Goal: Task Accomplishment & Management: Manage account settings

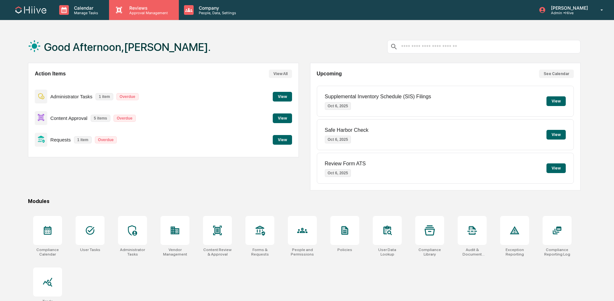
click at [166, 13] on p "Approval Management" at bounding box center [147, 13] width 47 height 5
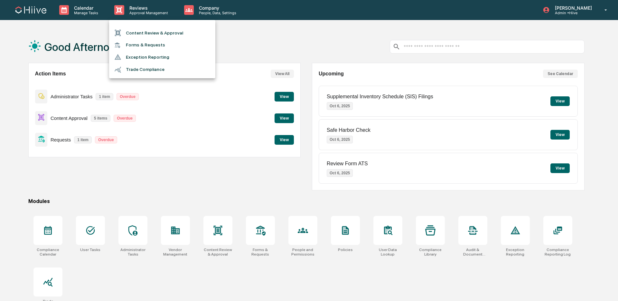
click at [154, 29] on li "Content Review & Approval" at bounding box center [162, 33] width 106 height 12
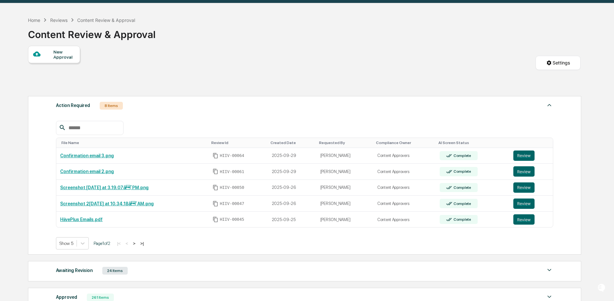
scroll to position [20, 0]
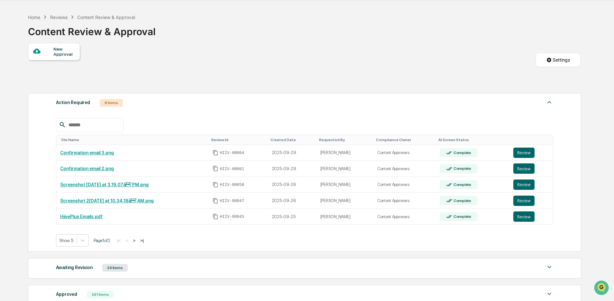
click at [137, 242] on button ">" at bounding box center [134, 239] width 6 height 5
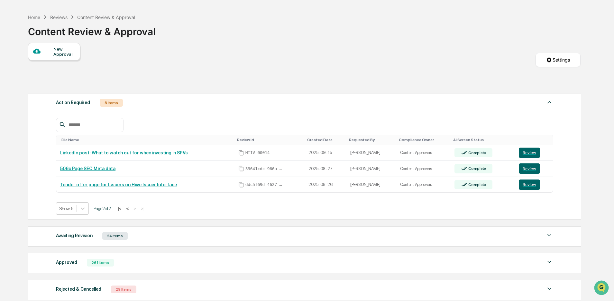
click at [131, 210] on button "<" at bounding box center [127, 208] width 6 height 5
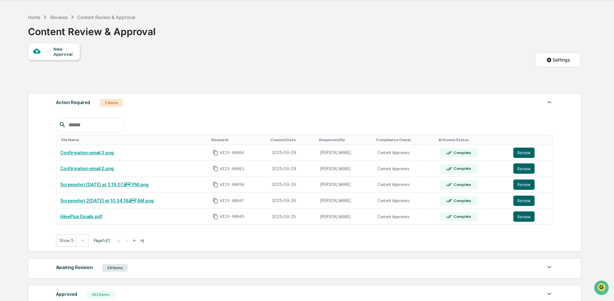
scroll to position [11, 0]
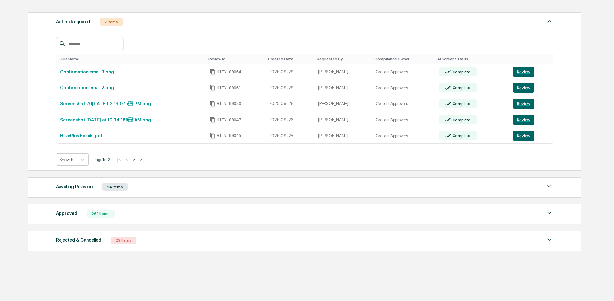
scroll to position [112, 0]
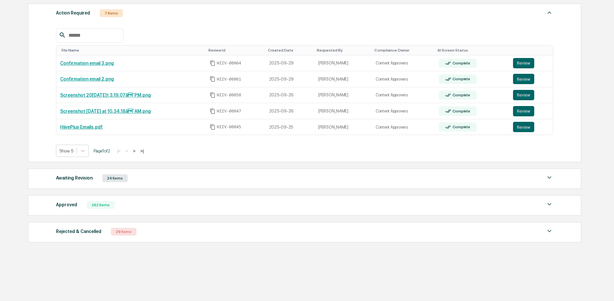
click at [114, 175] on div "24 Items" at bounding box center [114, 178] width 25 height 8
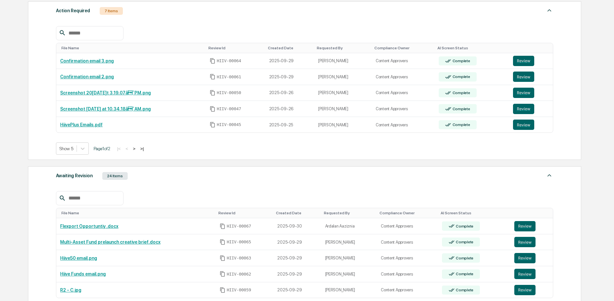
click at [108, 202] on input "text" at bounding box center [93, 198] width 55 height 8
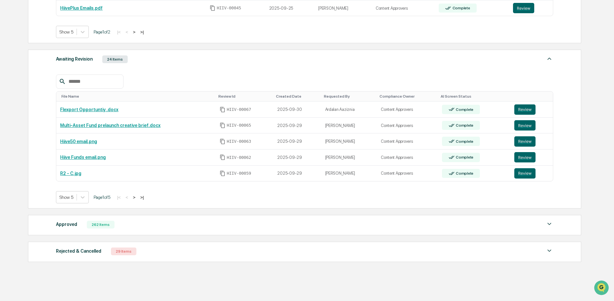
scroll to position [250, 0]
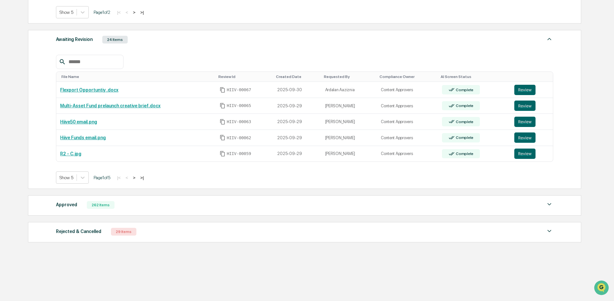
click at [109, 208] on div "262 Items" at bounding box center [101, 205] width 28 height 8
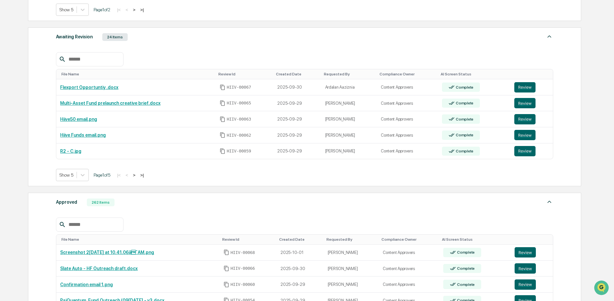
click at [87, 225] on input "text" at bounding box center [93, 224] width 55 height 8
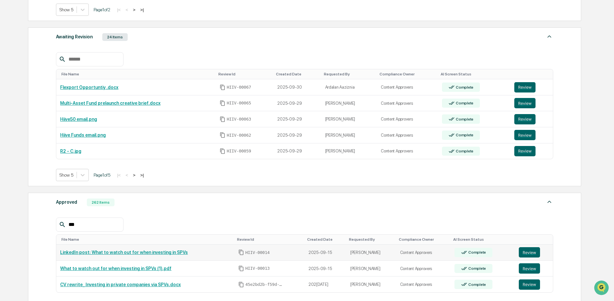
scroll to position [357, 0]
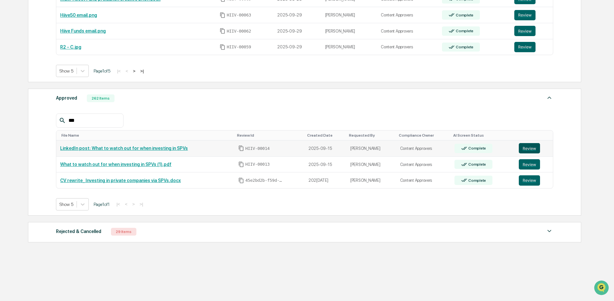
type input "***"
click at [531, 146] on button "Review" at bounding box center [529, 148] width 21 height 10
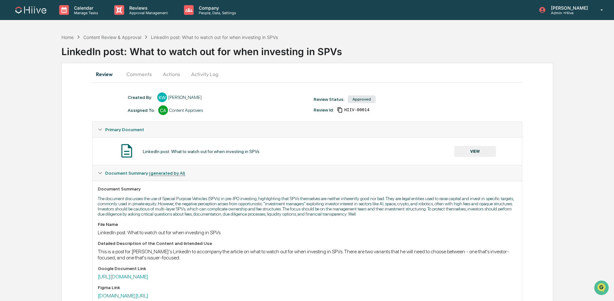
click at [212, 76] on button "Activity Log" at bounding box center [205, 73] width 38 height 15
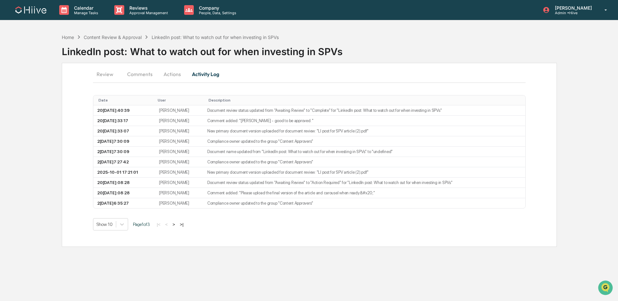
click at [169, 78] on button "Actions" at bounding box center [172, 73] width 29 height 15
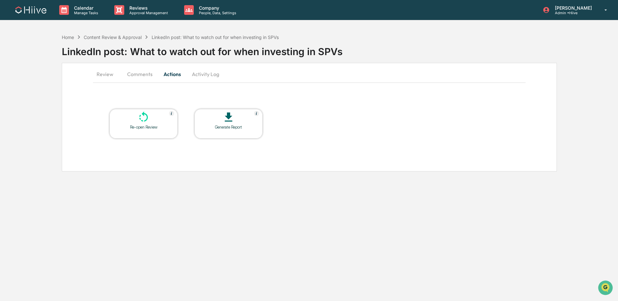
click at [139, 125] on div "Re-open Review" at bounding box center [144, 127] width 58 height 5
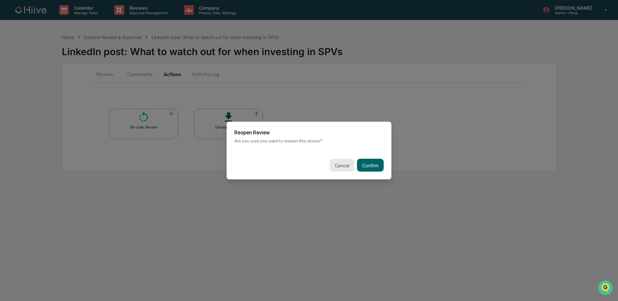
drag, startPoint x: 355, startPoint y: 165, endPoint x: 337, endPoint y: 164, distance: 17.4
click at [357, 165] on button "Confirm" at bounding box center [370, 165] width 27 height 13
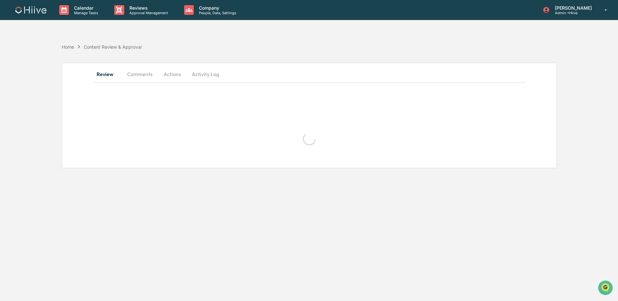
click at [207, 77] on button "Activity Log" at bounding box center [206, 73] width 38 height 15
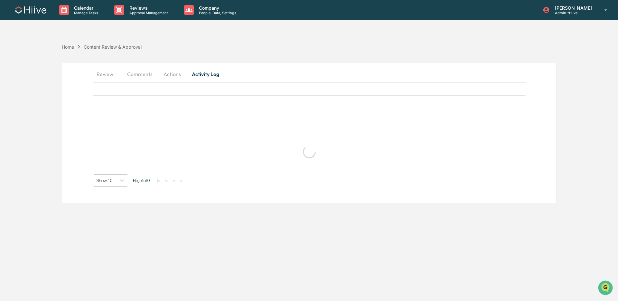
click at [176, 77] on button "Actions" at bounding box center [172, 73] width 29 height 15
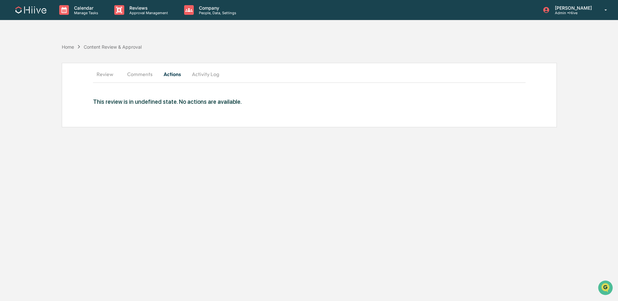
click at [134, 72] on button "Comments" at bounding box center [140, 73] width 36 height 15
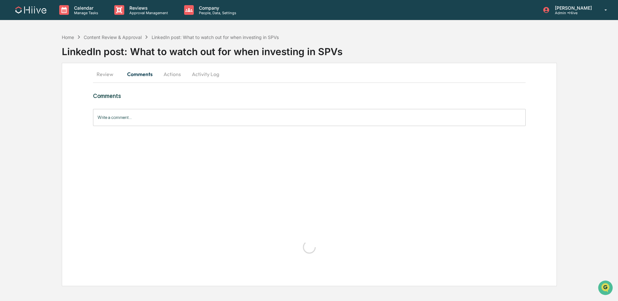
click at [208, 70] on button "Activity Log" at bounding box center [206, 73] width 38 height 15
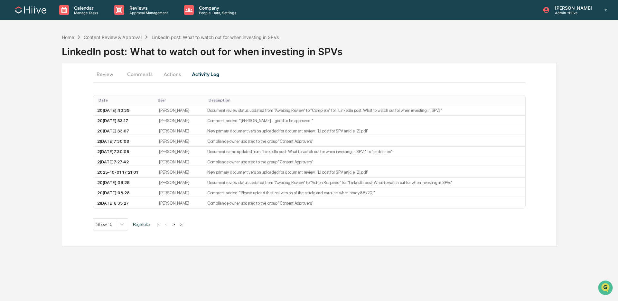
click at [173, 75] on button "Actions" at bounding box center [172, 73] width 29 height 15
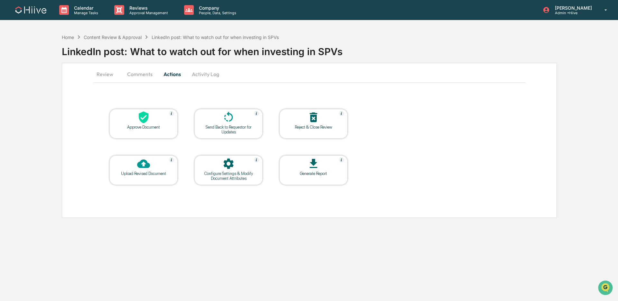
click at [224, 117] on icon at bounding box center [228, 117] width 13 height 13
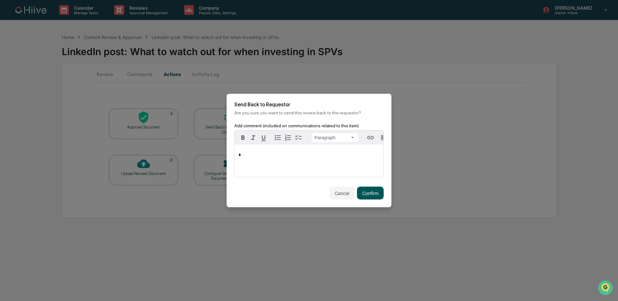
click at [364, 199] on button "Confirm" at bounding box center [370, 192] width 27 height 13
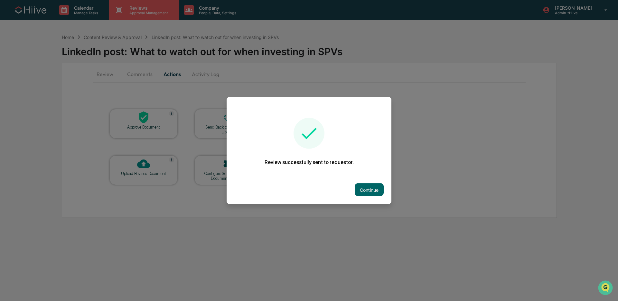
drag, startPoint x: 148, startPoint y: 11, endPoint x: 144, endPoint y: 12, distance: 3.7
click at [148, 11] on div at bounding box center [309, 150] width 618 height 301
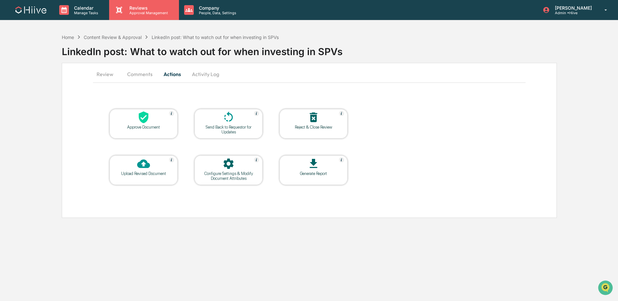
click at [141, 14] on p "Approval Management" at bounding box center [147, 13] width 47 height 5
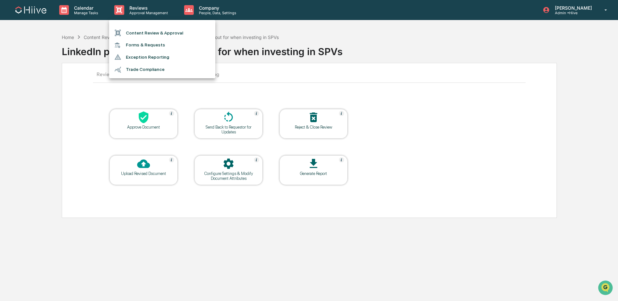
click at [153, 34] on li "Content Review & Approval" at bounding box center [162, 33] width 106 height 12
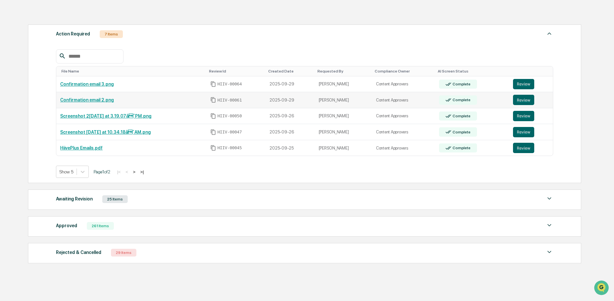
scroll to position [112, 0]
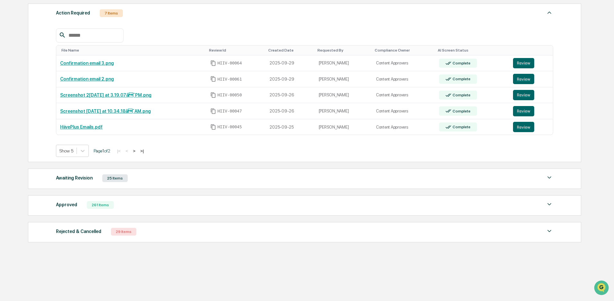
click at [133, 198] on div "Approved 261 Items File Name Review Id Created Date Requested By Compliance Own…" at bounding box center [304, 205] width 553 height 20
click at [132, 205] on div "Approved 261 Items" at bounding box center [304, 204] width 497 height 9
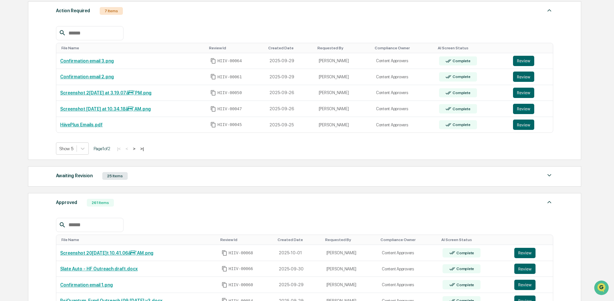
click at [97, 223] on input "text" at bounding box center [93, 224] width 55 height 8
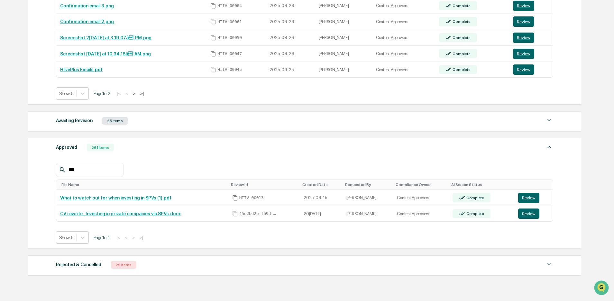
scroll to position [202, 0]
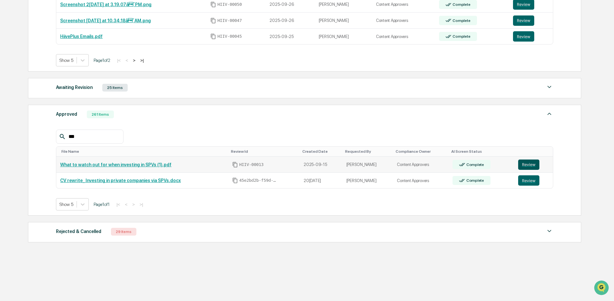
type input "***"
click at [520, 163] on button "Review" at bounding box center [528, 164] width 21 height 10
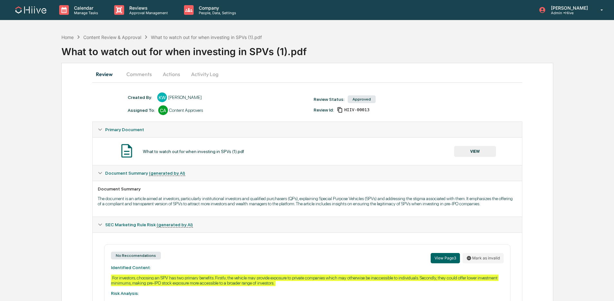
click at [207, 76] on button "Activity Log" at bounding box center [205, 73] width 38 height 15
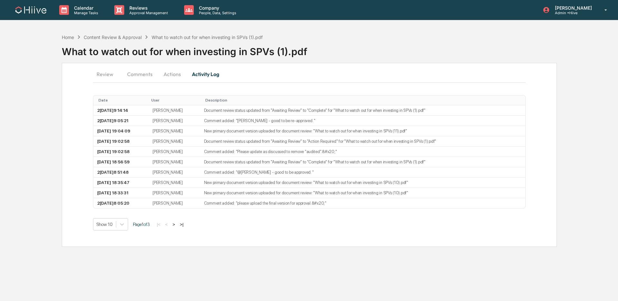
drag, startPoint x: 175, startPoint y: 75, endPoint x: 179, endPoint y: 82, distance: 7.5
click at [175, 75] on button "Actions" at bounding box center [172, 73] width 29 height 15
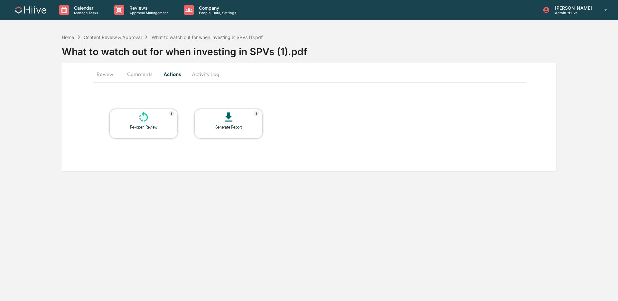
click at [145, 124] on div at bounding box center [143, 118] width 64 height 14
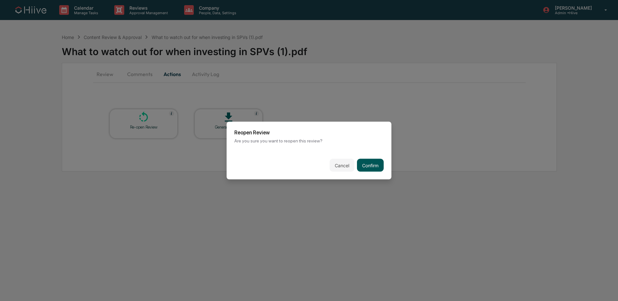
click at [362, 159] on button "Confirm" at bounding box center [370, 165] width 27 height 13
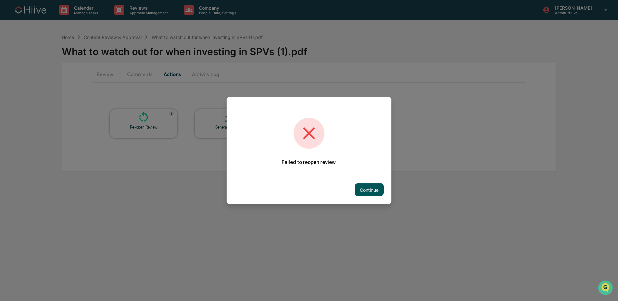
click at [365, 184] on button "Continue" at bounding box center [369, 189] width 29 height 13
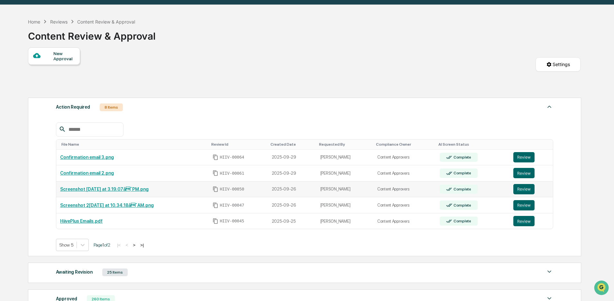
scroll to position [42, 0]
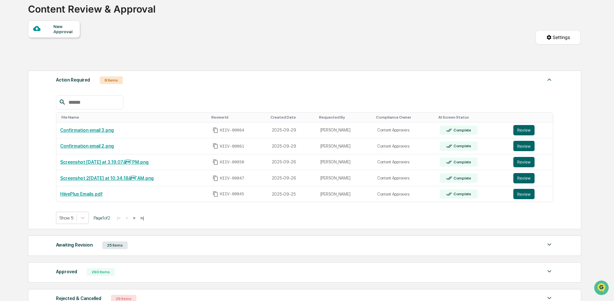
click at [137, 219] on button ">" at bounding box center [134, 217] width 6 height 5
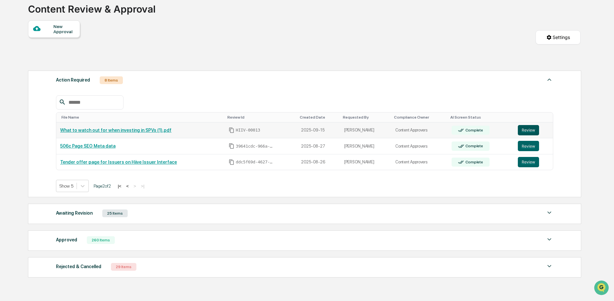
click at [530, 132] on button "Review" at bounding box center [528, 130] width 21 height 10
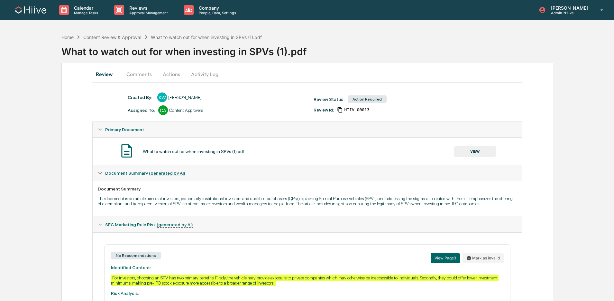
click at [208, 76] on button "Activity Log" at bounding box center [205, 73] width 38 height 15
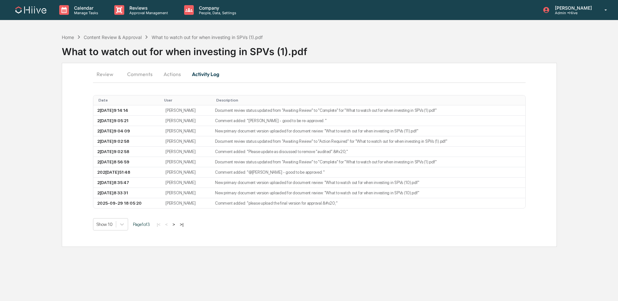
click at [176, 77] on button "Actions" at bounding box center [172, 73] width 29 height 15
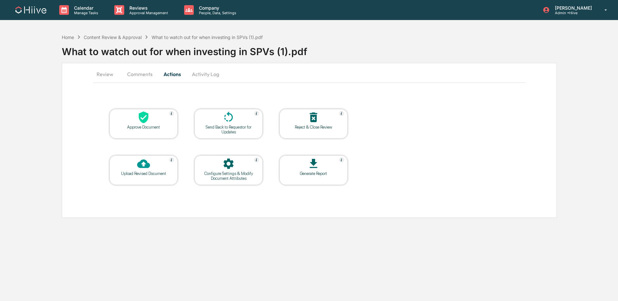
click at [224, 119] on icon at bounding box center [228, 117] width 13 height 13
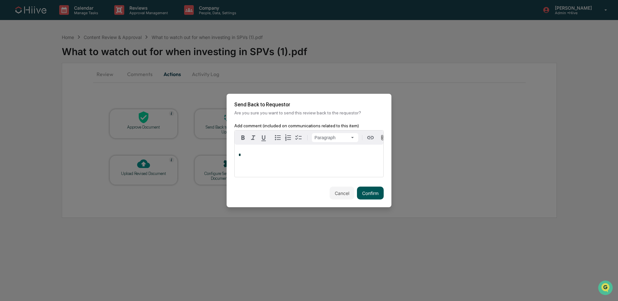
drag, startPoint x: 371, startPoint y: 195, endPoint x: 366, endPoint y: 192, distance: 5.9
click at [371, 195] on button "Confirm" at bounding box center [370, 192] width 27 height 13
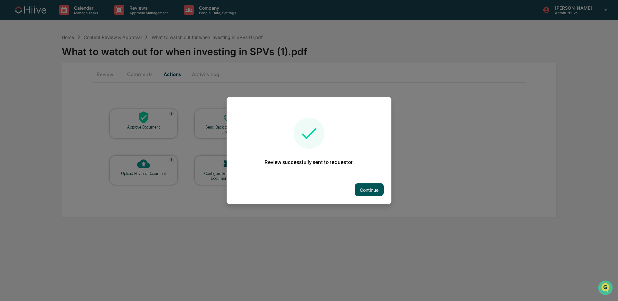
click at [366, 185] on button "Continue" at bounding box center [369, 189] width 29 height 13
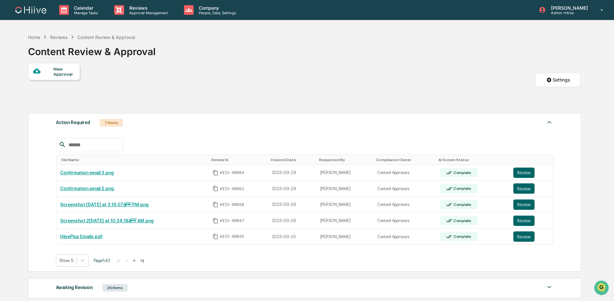
click at [137, 262] on button ">" at bounding box center [134, 259] width 6 height 5
click at [153, 13] on p "Approval Management" at bounding box center [147, 13] width 47 height 5
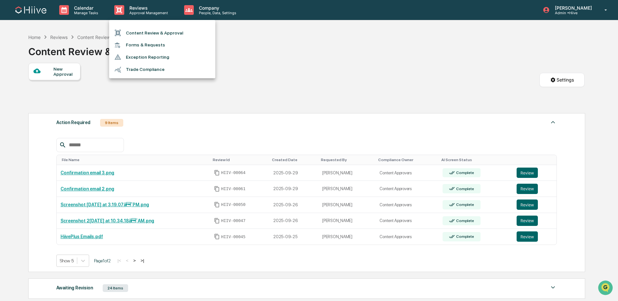
click at [150, 33] on li "Content Review & Approval" at bounding box center [162, 33] width 106 height 12
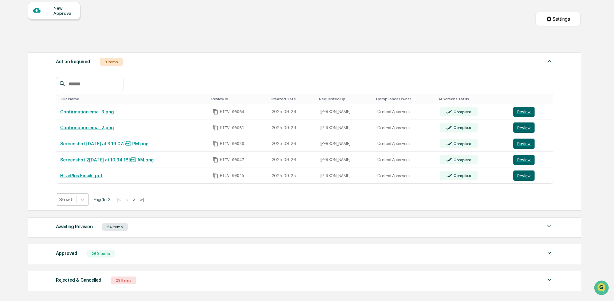
scroll to position [86, 0]
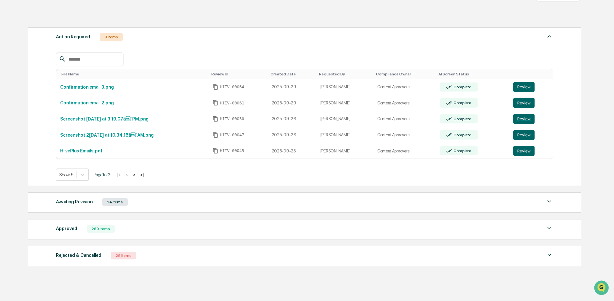
click at [137, 175] on button ">" at bounding box center [134, 174] width 6 height 5
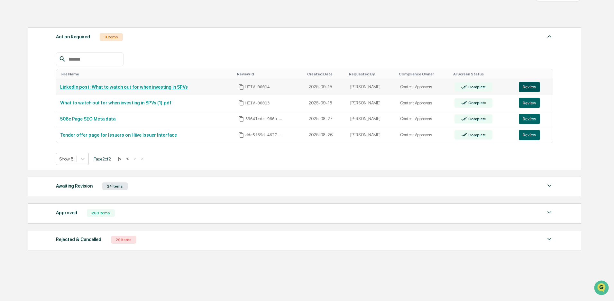
click at [529, 84] on button "Review" at bounding box center [529, 87] width 21 height 10
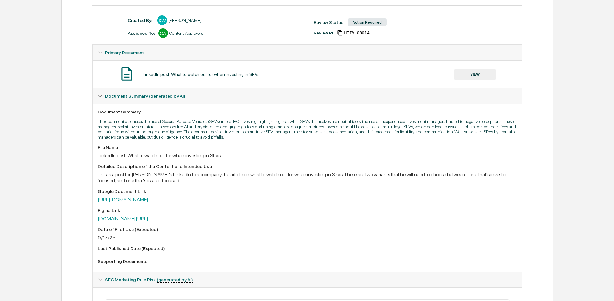
scroll to position [80, 0]
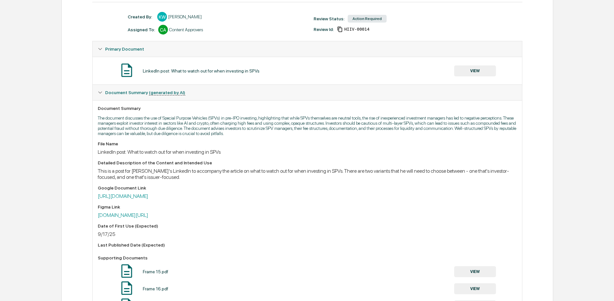
click at [466, 72] on button "VIEW" at bounding box center [475, 70] width 42 height 11
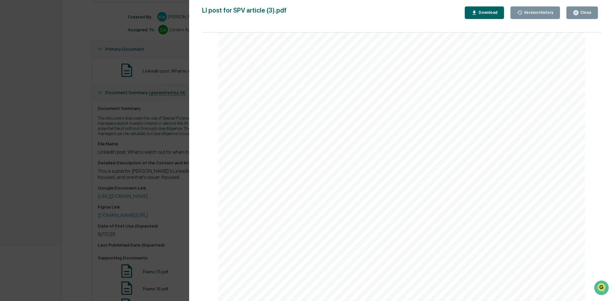
scroll to position [603, 0]
drag, startPoint x: 151, startPoint y: 105, endPoint x: 174, endPoint y: 106, distance: 23.5
click at [151, 105] on div "Version History 1[DATE]7:03 PM[PERSON_NAME] 1[DATE]7:03 PM[PERSON_NAME] 1[DATE]…" at bounding box center [307, 150] width 614 height 301
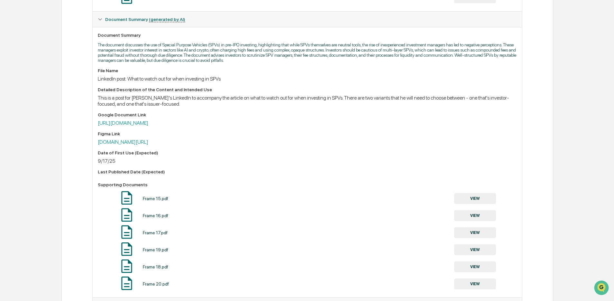
scroll to position [181, 0]
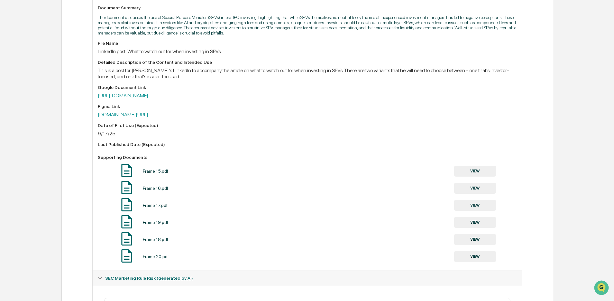
click at [474, 174] on button "VIEW" at bounding box center [475, 170] width 42 height 11
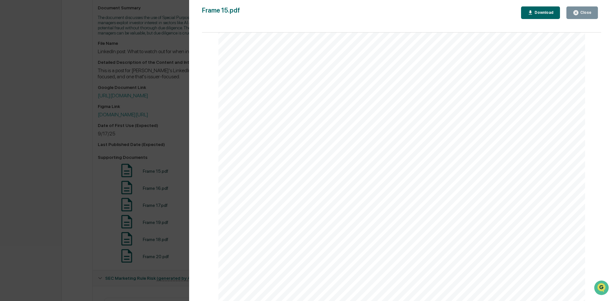
scroll to position [206, 0]
click at [157, 160] on div "Version History [DATE] 07:03 PM [PERSON_NAME] Frame 15.pdf Close Download Page …" at bounding box center [307, 150] width 614 height 301
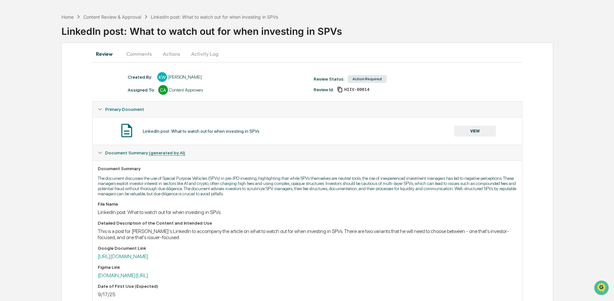
scroll to position [17, 0]
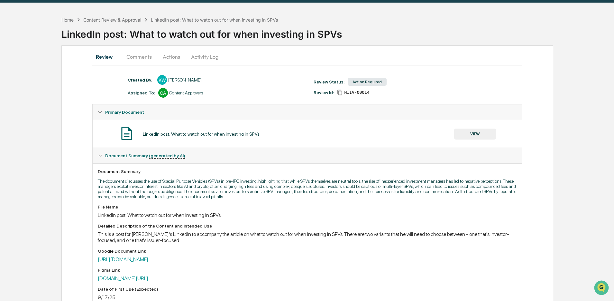
click at [142, 61] on button "Comments" at bounding box center [139, 56] width 36 height 15
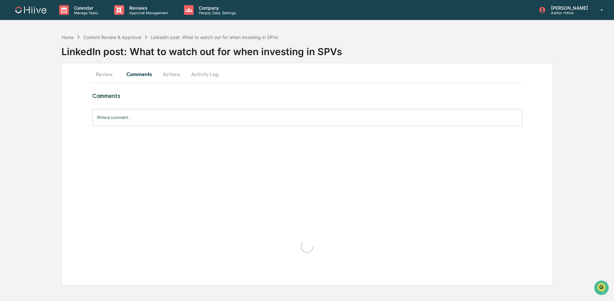
scroll to position [0, 0]
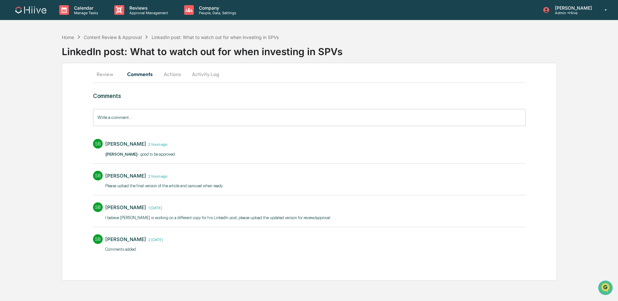
click at [138, 117] on input "Write a comment..." at bounding box center [309, 117] width 432 height 17
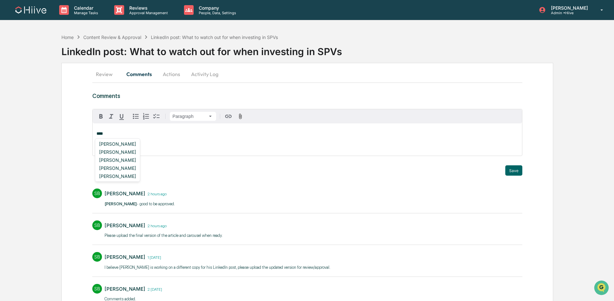
click at [118, 151] on div "[PERSON_NAME]" at bounding box center [118, 152] width 42 height 8
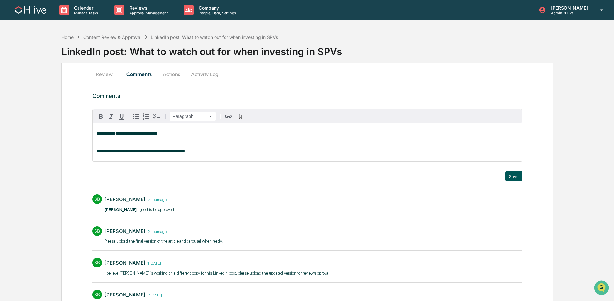
click at [511, 179] on button "Save" at bounding box center [513, 176] width 17 height 10
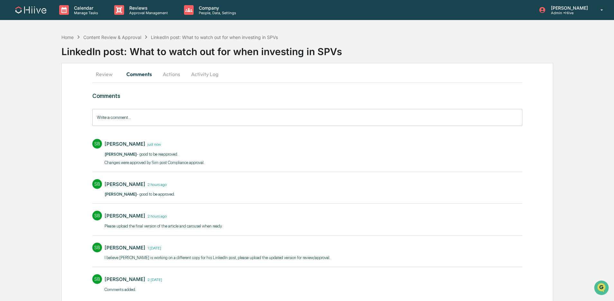
scroll to position [20, 0]
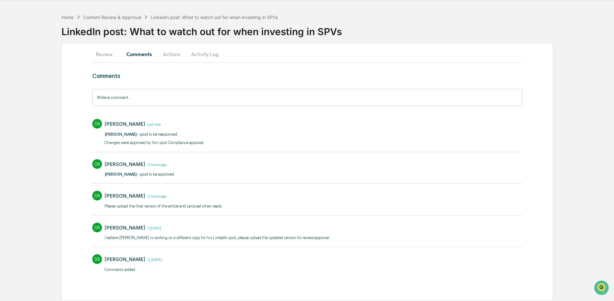
click at [111, 52] on button "Review" at bounding box center [106, 53] width 29 height 15
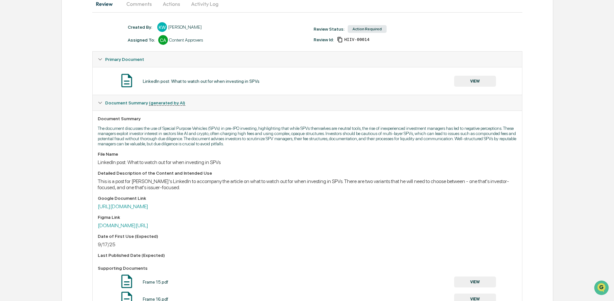
scroll to position [0, 0]
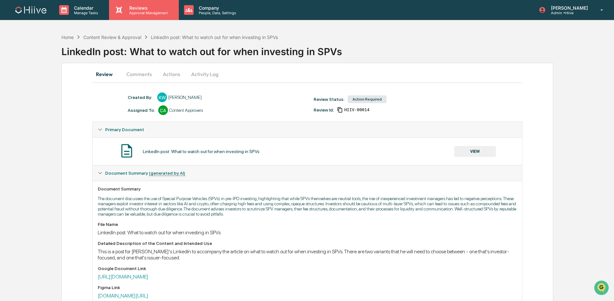
click at [127, 3] on div "Reviews Approval Management" at bounding box center [144, 10] width 70 height 20
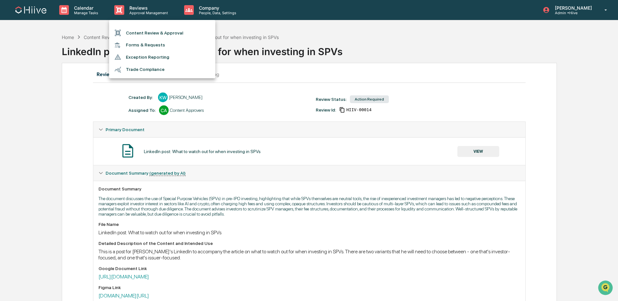
click at [135, 27] on li "Content Review & Approval" at bounding box center [162, 33] width 106 height 12
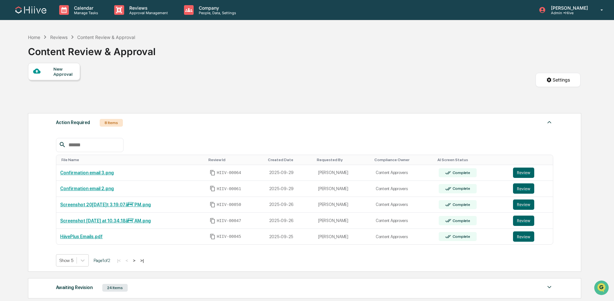
click at [137, 261] on button ">" at bounding box center [134, 259] width 6 height 5
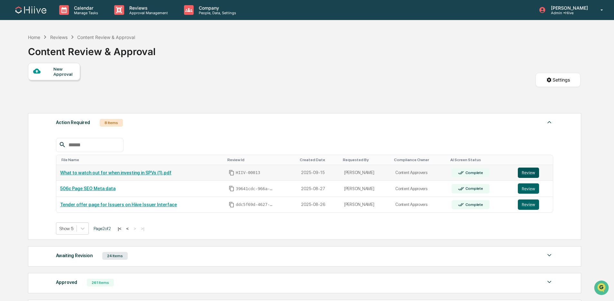
drag, startPoint x: 534, startPoint y: 171, endPoint x: 530, endPoint y: 170, distance: 3.6
click at [534, 171] on button "Review" at bounding box center [528, 172] width 21 height 10
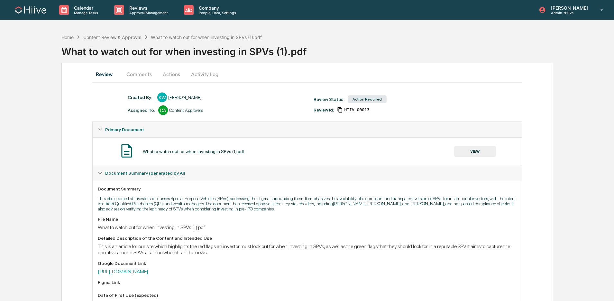
click at [469, 154] on button "VIEW" at bounding box center [475, 151] width 42 height 11
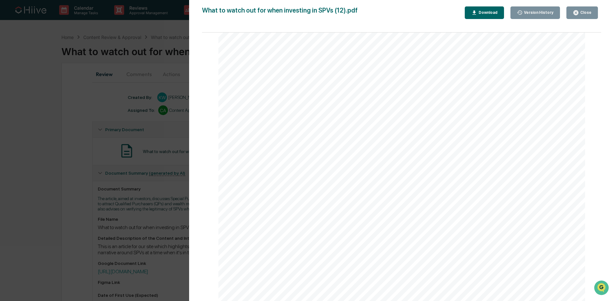
scroll to position [2704, 0]
drag, startPoint x: 580, startPoint y: 16, endPoint x: 318, endPoint y: 69, distance: 267.9
click at [580, 16] on button "Close" at bounding box center [583, 12] width 32 height 13
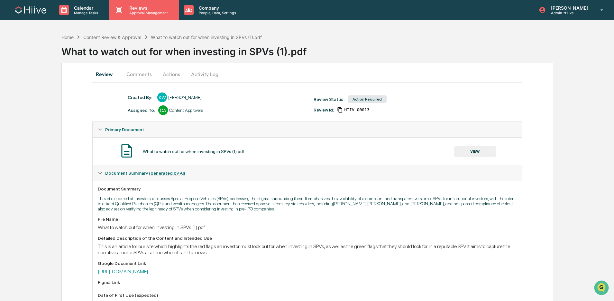
click at [157, 15] on div "Reviews Approval Management" at bounding box center [144, 10] width 70 height 20
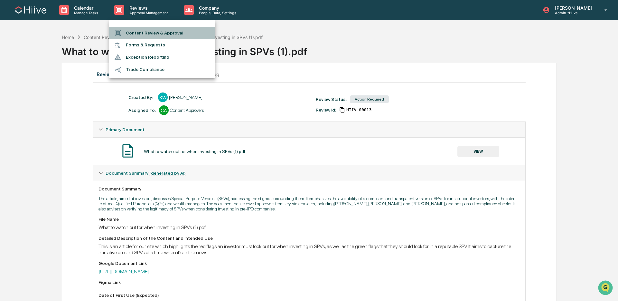
click at [156, 34] on li "Content Review & Approval" at bounding box center [162, 33] width 106 height 12
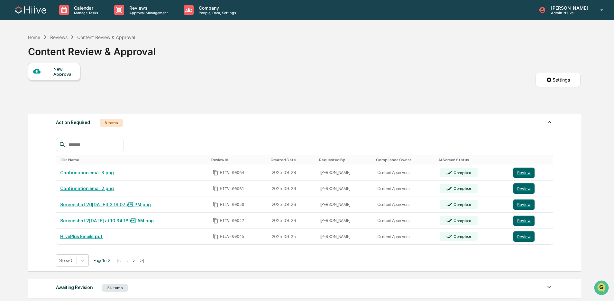
click at [137, 260] on button ">" at bounding box center [134, 259] width 6 height 5
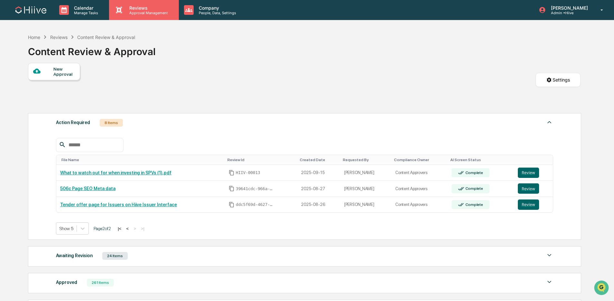
click at [132, 11] on p "Approval Management" at bounding box center [147, 13] width 47 height 5
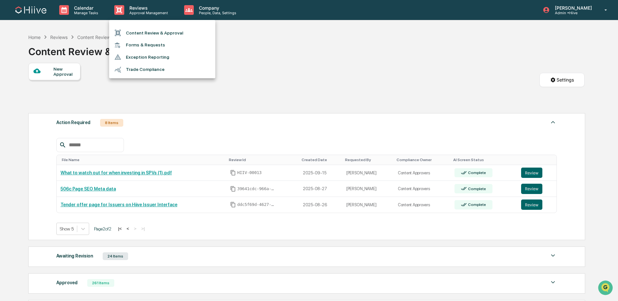
click at [132, 27] on li "Content Review & Approval" at bounding box center [162, 33] width 106 height 12
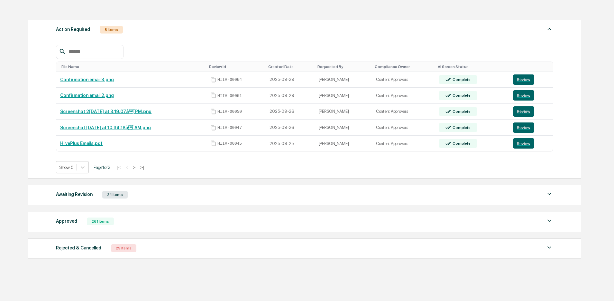
click at [137, 169] on button ">" at bounding box center [134, 166] width 6 height 5
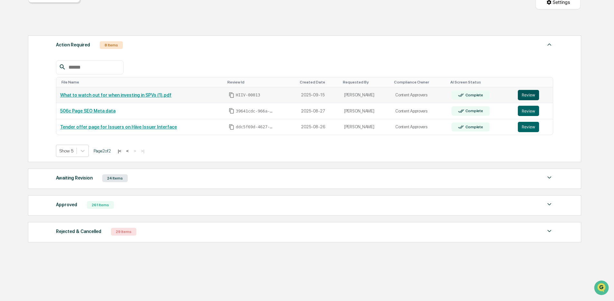
click at [526, 95] on button "Review" at bounding box center [528, 95] width 21 height 10
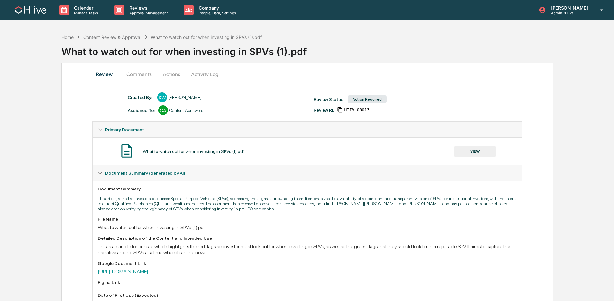
click at [479, 153] on button "VIEW" at bounding box center [475, 151] width 42 height 11
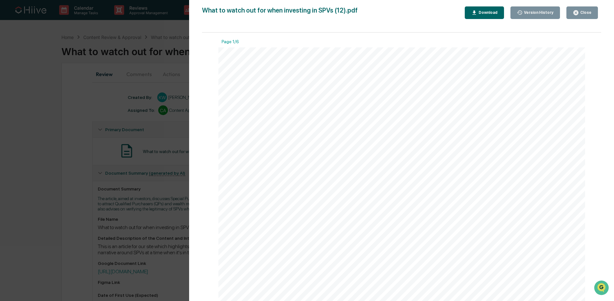
drag, startPoint x: 129, startPoint y: 116, endPoint x: 562, endPoint y: 15, distance: 444.2
click at [129, 116] on div "Version History 10/01/2025, 07:04 PM Kate Wilson 09/29/2025, 07:04 PM Kate Wils…" at bounding box center [307, 150] width 614 height 301
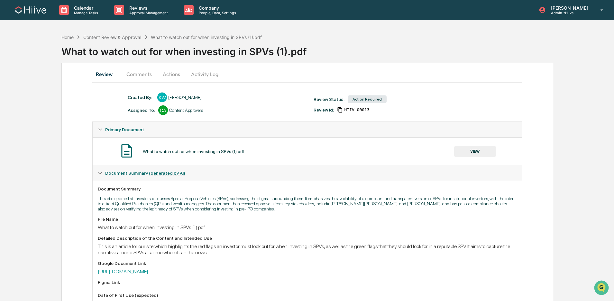
click at [202, 74] on button "Activity Log" at bounding box center [205, 73] width 38 height 15
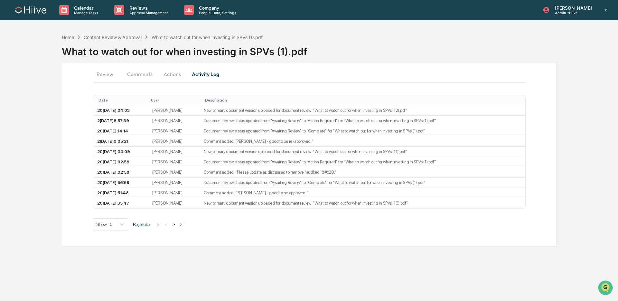
click at [173, 78] on button "Actions" at bounding box center [172, 73] width 29 height 15
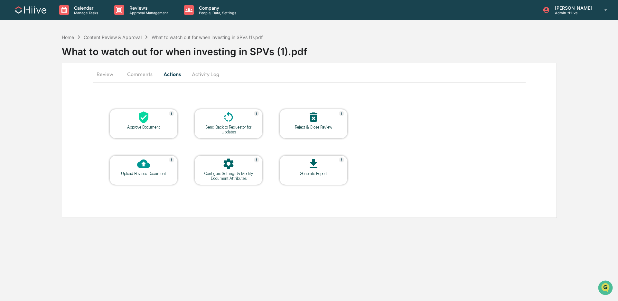
click at [239, 122] on div at bounding box center [228, 118] width 64 height 14
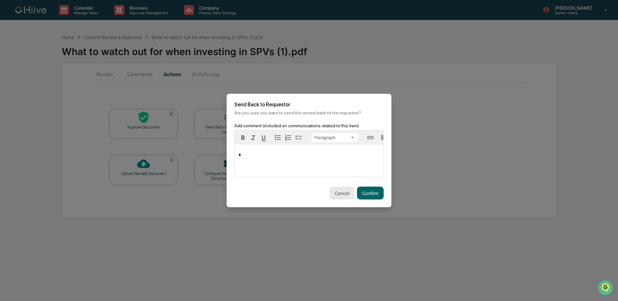
drag, startPoint x: 365, startPoint y: 190, endPoint x: 345, endPoint y: 186, distance: 20.8
click at [365, 190] on button "Confirm" at bounding box center [370, 192] width 27 height 13
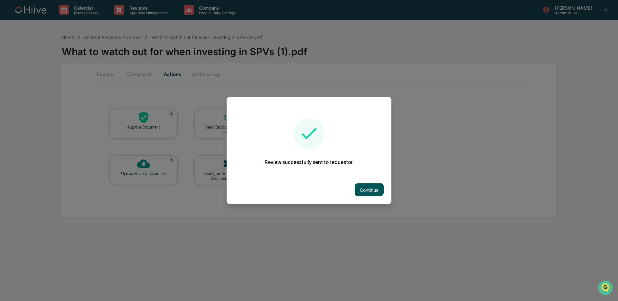
click at [366, 187] on button "Continue" at bounding box center [369, 189] width 29 height 13
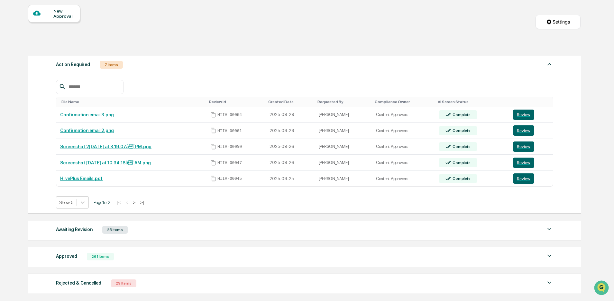
scroll to position [80, 0]
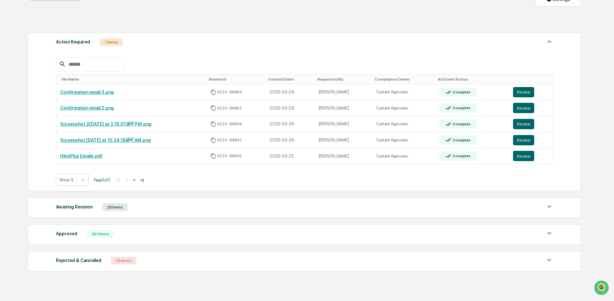
click at [155, 211] on div "Awaiting Revision 25 Items" at bounding box center [304, 206] width 497 height 9
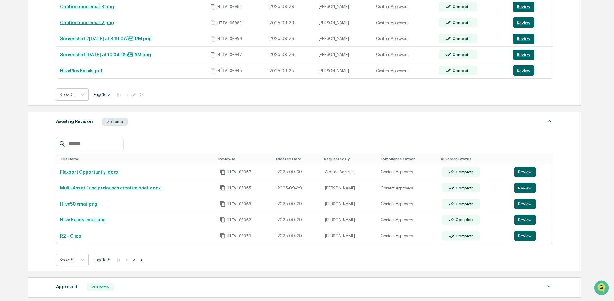
scroll to position [117, 0]
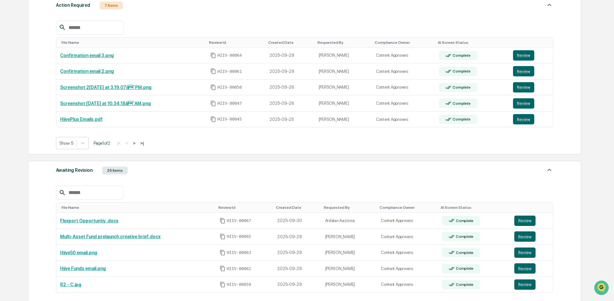
click at [137, 144] on button ">" at bounding box center [134, 142] width 6 height 5
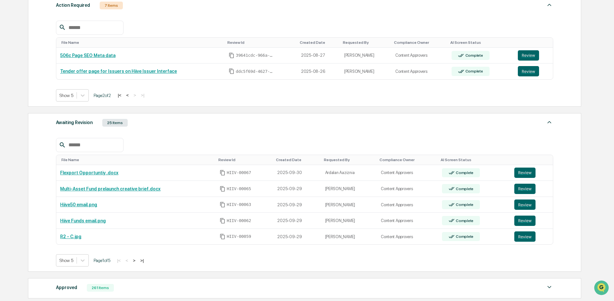
click at [131, 97] on button "<" at bounding box center [127, 94] width 6 height 5
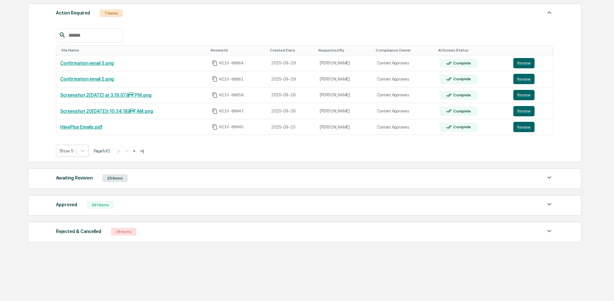
click at [137, 149] on button ">" at bounding box center [134, 150] width 6 height 5
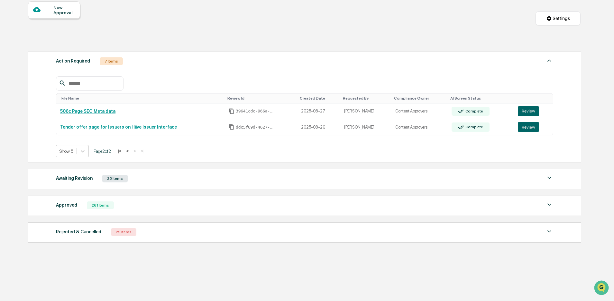
click at [131, 149] on button "<" at bounding box center [127, 150] width 6 height 5
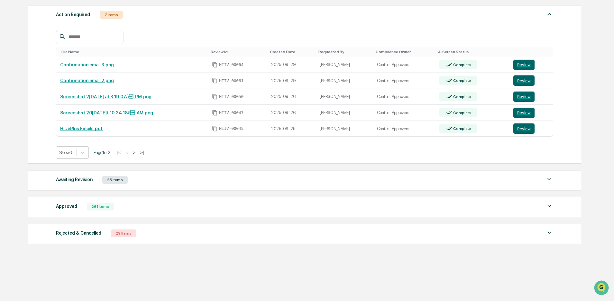
scroll to position [112, 0]
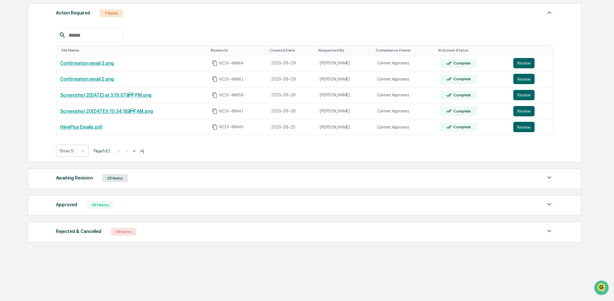
click at [146, 177] on div "Awaiting Revision 25 Items" at bounding box center [304, 177] width 497 height 9
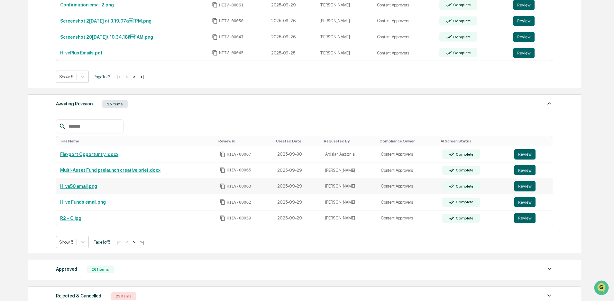
scroll to position [197, 0]
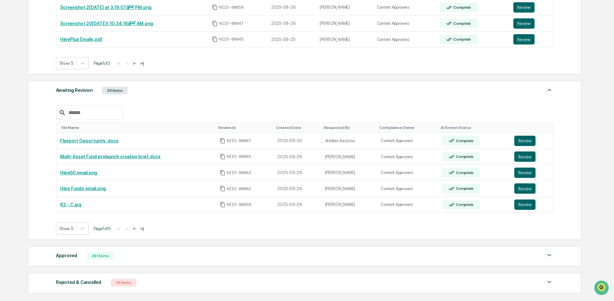
click at [88, 117] on input "text" at bounding box center [93, 112] width 55 height 8
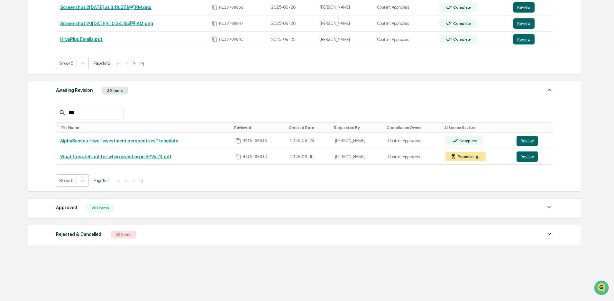
scroll to position [187, 0]
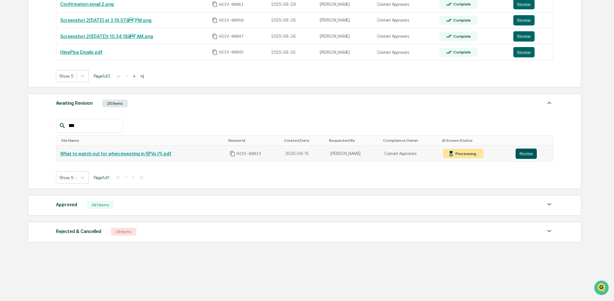
type input "***"
click at [526, 152] on button "Review" at bounding box center [526, 153] width 21 height 10
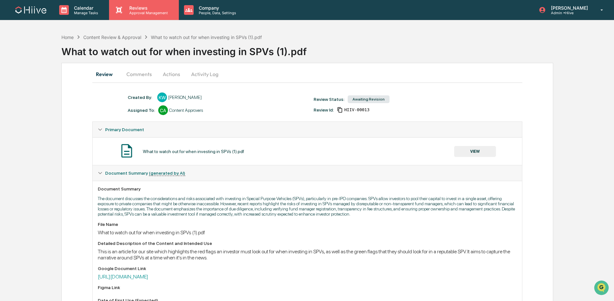
click at [153, 11] on p "Approval Management" at bounding box center [147, 13] width 47 height 5
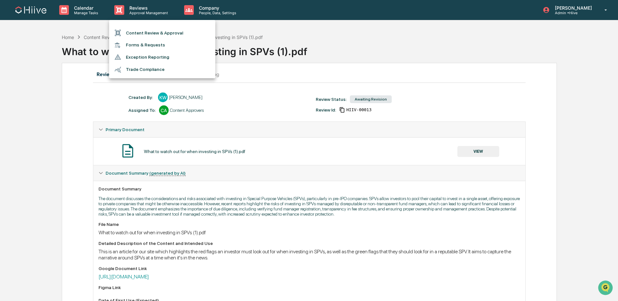
click at [161, 30] on li "Content Review & Approval" at bounding box center [162, 33] width 106 height 12
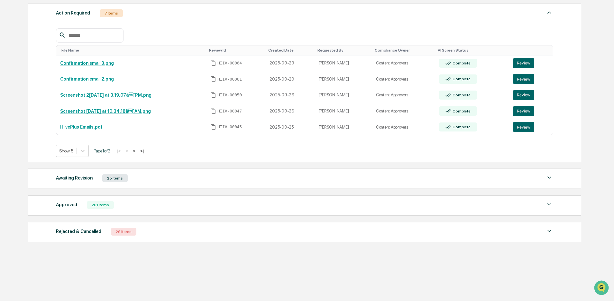
scroll to position [110, 0]
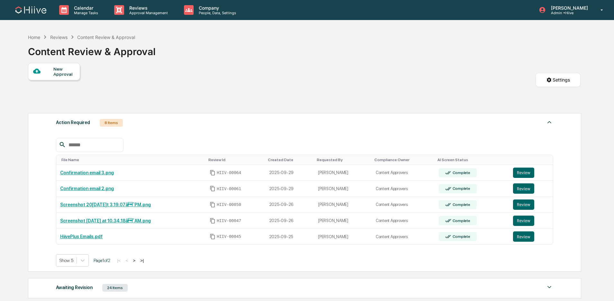
click at [137, 260] on button ">" at bounding box center [134, 259] width 6 height 5
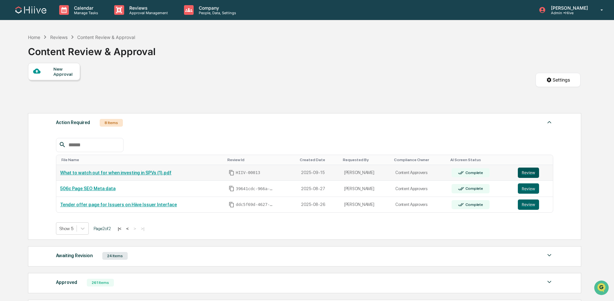
click at [527, 175] on button "Review" at bounding box center [528, 172] width 21 height 10
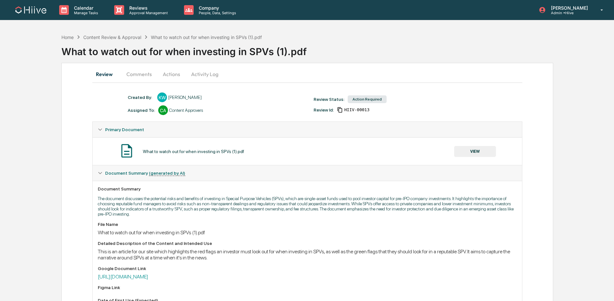
click at [134, 75] on button "Comments" at bounding box center [139, 73] width 36 height 15
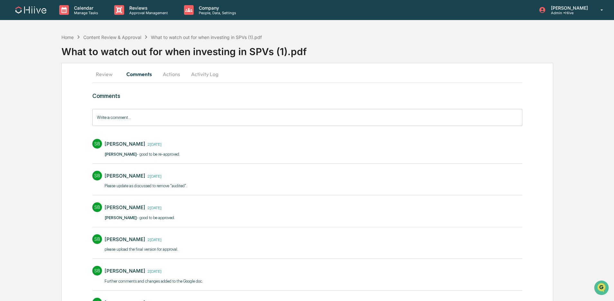
click at [109, 76] on button "Review" at bounding box center [106, 73] width 29 height 15
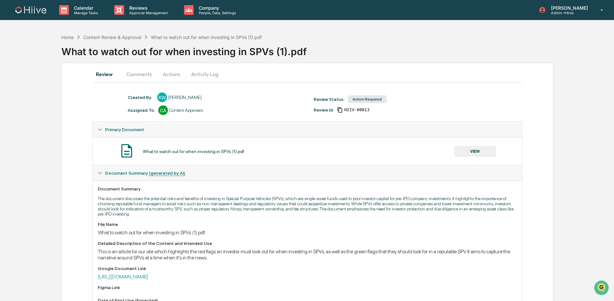
click at [475, 151] on button "VIEW" at bounding box center [475, 151] width 42 height 11
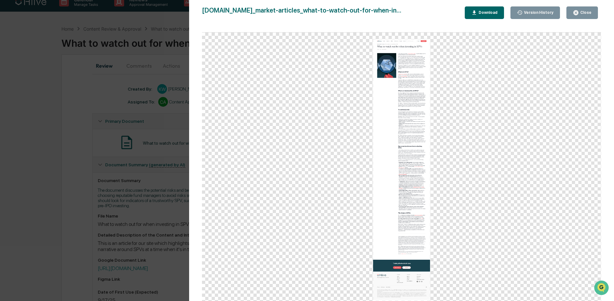
scroll to position [9, 0]
click at [584, 12] on div "Close" at bounding box center [585, 12] width 13 height 5
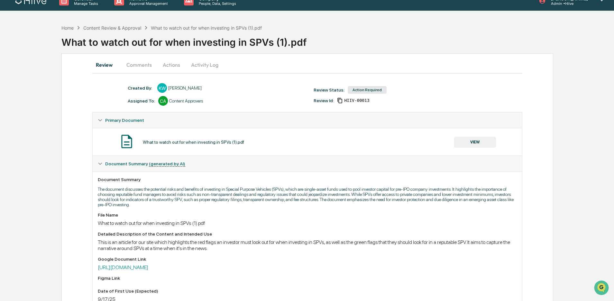
click at [136, 67] on button "Comments" at bounding box center [139, 64] width 36 height 15
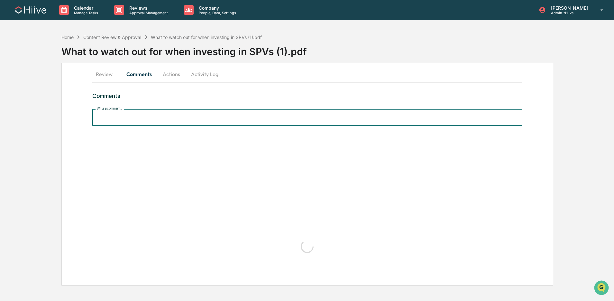
click at [197, 120] on input "Write a comment..." at bounding box center [307, 117] width 430 height 17
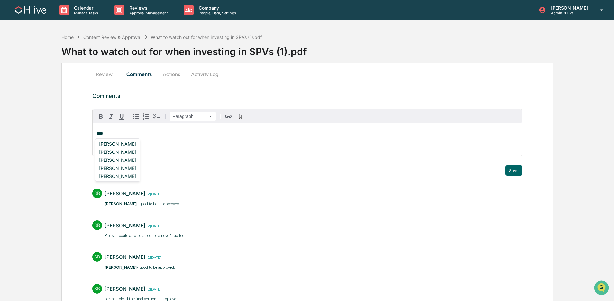
click at [123, 152] on div "[PERSON_NAME]" at bounding box center [118, 152] width 42 height 8
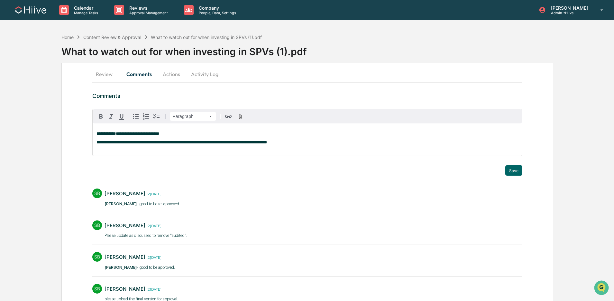
click at [99, 142] on span "**********" at bounding box center [182, 142] width 171 height 4
click at [261, 144] on span "**********" at bounding box center [190, 142] width 187 height 4
click at [348, 144] on p "**********" at bounding box center [308, 142] width 422 height 5
drag, startPoint x: 308, startPoint y: 142, endPoint x: 278, endPoint y: 143, distance: 29.9
click at [277, 142] on span "**********" at bounding box center [201, 142] width 208 height 4
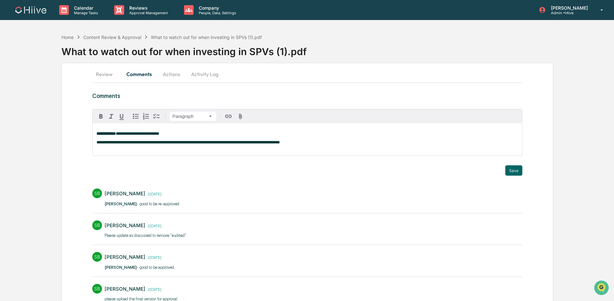
drag, startPoint x: 315, startPoint y: 143, endPoint x: 320, endPoint y: 146, distance: 5.8
click at [280, 143] on span "**********" at bounding box center [188, 142] width 183 height 4
click at [244, 143] on span "**********" at bounding box center [200, 142] width 206 height 4
drag, startPoint x: 354, startPoint y: 143, endPoint x: 350, endPoint y: 144, distance: 4.0
click at [353, 143] on p "**********" at bounding box center [308, 142] width 422 height 5
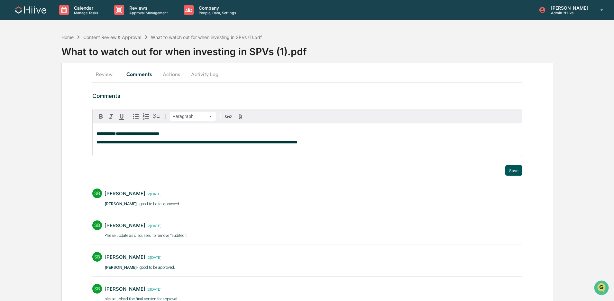
click at [517, 169] on button "Save" at bounding box center [513, 170] width 17 height 10
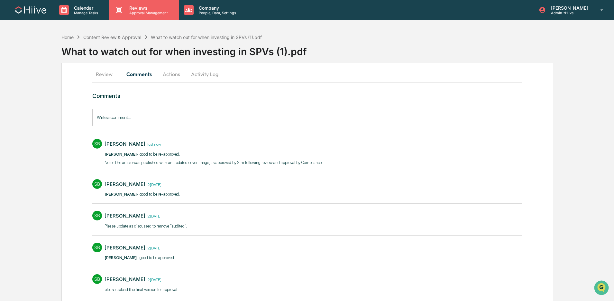
click at [162, 14] on p "Approval Management" at bounding box center [147, 13] width 47 height 5
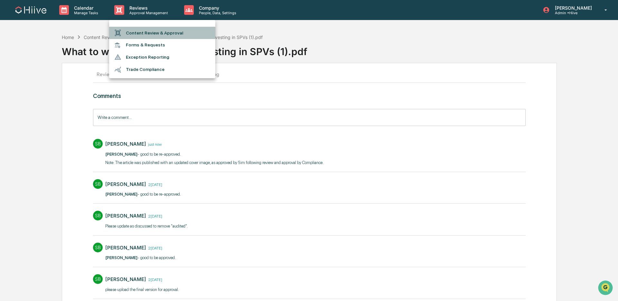
click at [164, 37] on li "Content Review & Approval" at bounding box center [162, 33] width 106 height 12
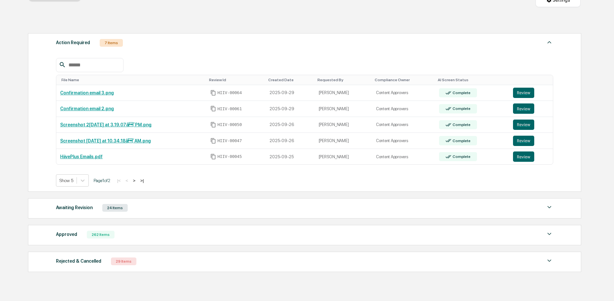
scroll to position [100, 0]
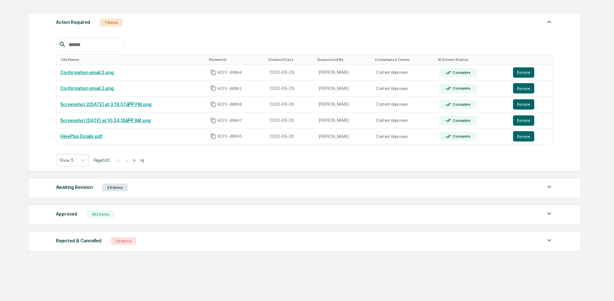
click at [137, 160] on button ">" at bounding box center [134, 159] width 6 height 5
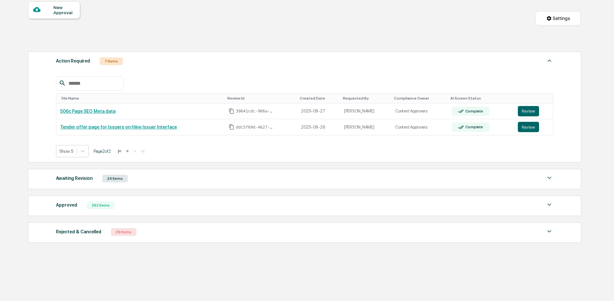
click at [131, 151] on button "<" at bounding box center [127, 150] width 6 height 5
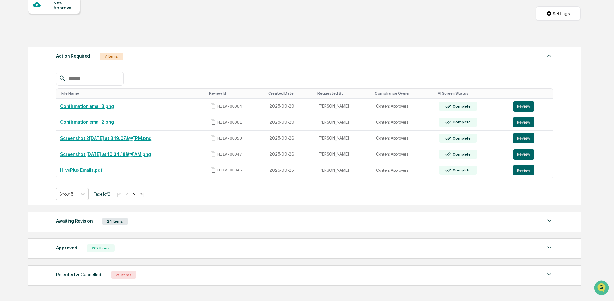
scroll to position [67, 0]
click at [521, 108] on button "Review" at bounding box center [523, 106] width 21 height 10
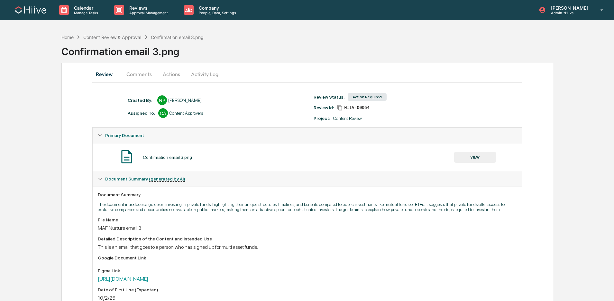
click at [465, 158] on button "VIEW" at bounding box center [475, 157] width 42 height 11
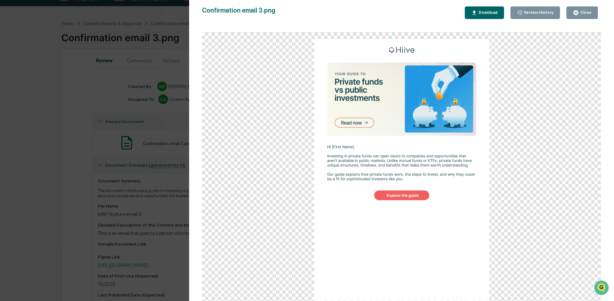
scroll to position [13, 0]
click at [581, 10] on div "Close" at bounding box center [585, 12] width 13 height 5
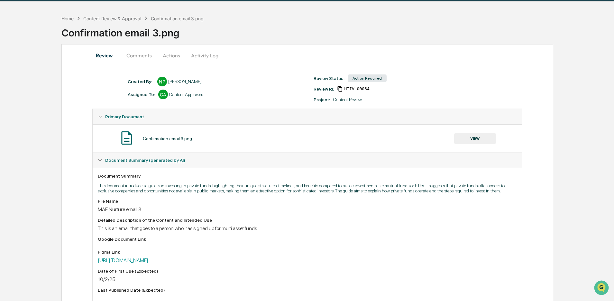
scroll to position [0, 0]
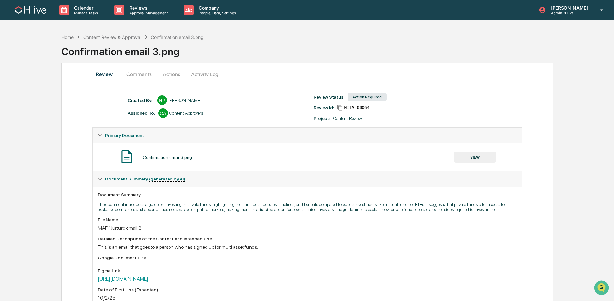
click at [198, 72] on button "Activity Log" at bounding box center [205, 73] width 38 height 15
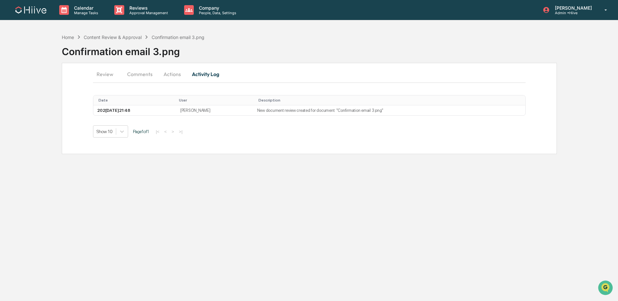
click at [180, 76] on button "Actions" at bounding box center [172, 73] width 29 height 15
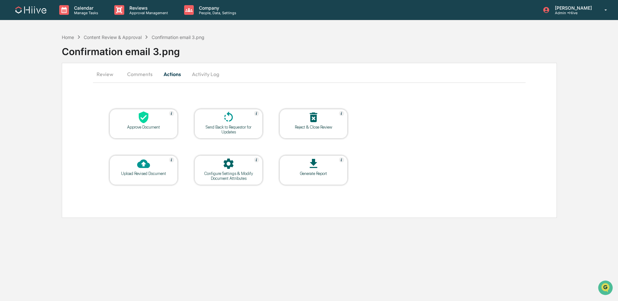
click at [149, 75] on button "Comments" at bounding box center [140, 73] width 36 height 15
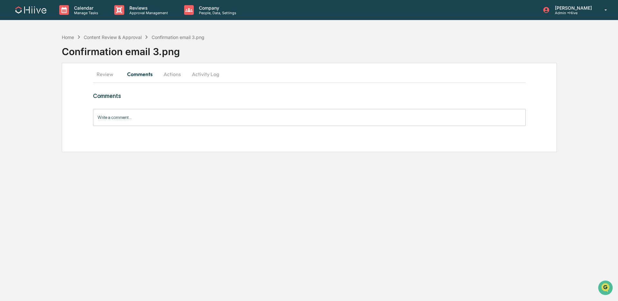
click at [163, 123] on input "Write a comment..." at bounding box center [309, 117] width 432 height 17
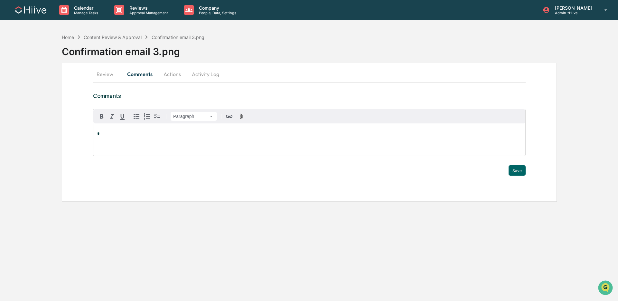
click at [204, 76] on button "Activity Log" at bounding box center [206, 73] width 38 height 15
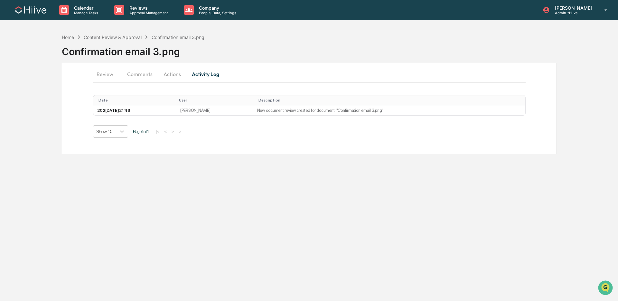
click at [177, 75] on button "Actions" at bounding box center [172, 73] width 29 height 15
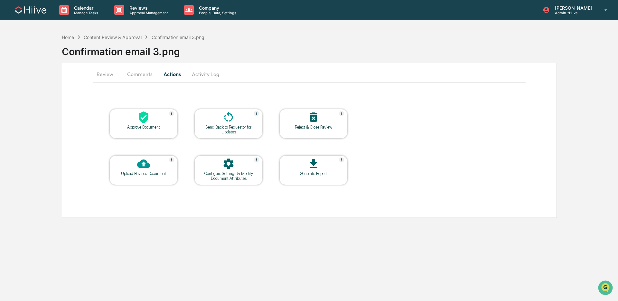
click at [216, 115] on div at bounding box center [228, 118] width 64 height 14
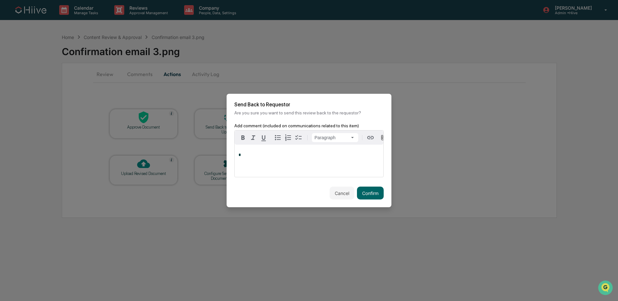
click at [254, 152] on div "*" at bounding box center [309, 160] width 149 height 32
click at [376, 190] on button "Confirm" at bounding box center [370, 192] width 27 height 13
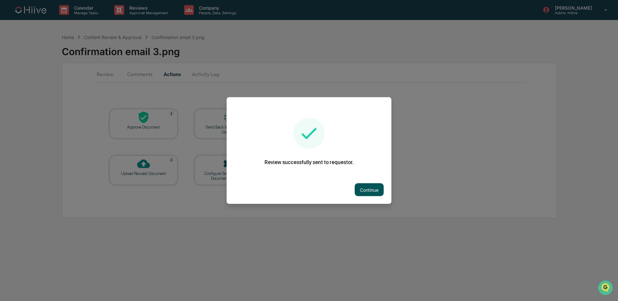
click at [364, 187] on button "Continue" at bounding box center [369, 189] width 29 height 13
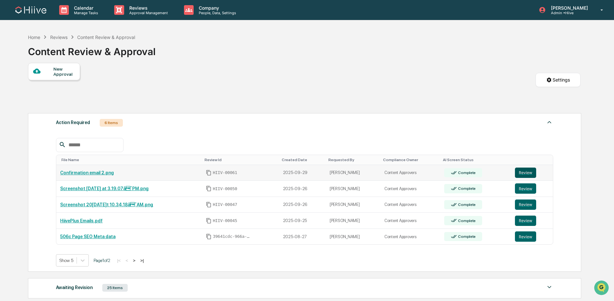
click at [529, 174] on button "Review" at bounding box center [525, 172] width 21 height 10
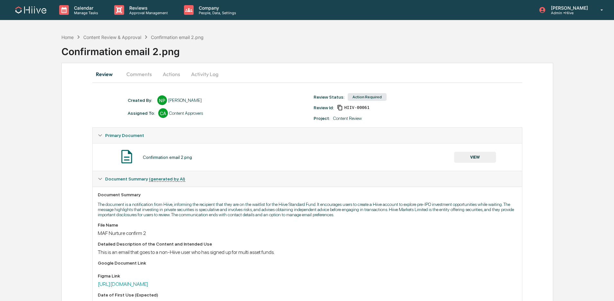
click at [212, 75] on button "Activity Log" at bounding box center [205, 73] width 38 height 15
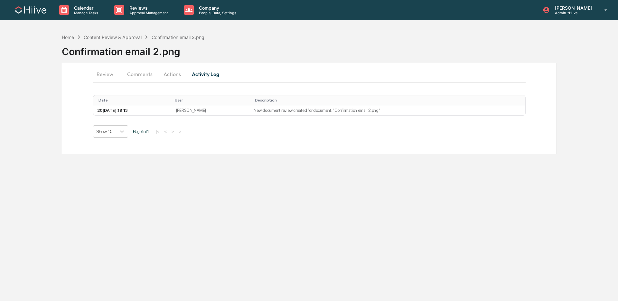
drag, startPoint x: 179, startPoint y: 74, endPoint x: 184, endPoint y: 83, distance: 10.5
click at [179, 74] on button "Actions" at bounding box center [172, 73] width 29 height 15
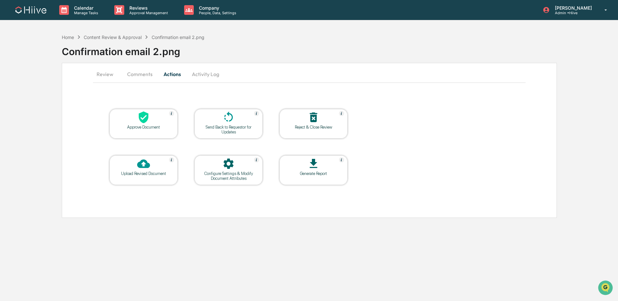
click at [228, 116] on icon at bounding box center [228, 117] width 13 height 13
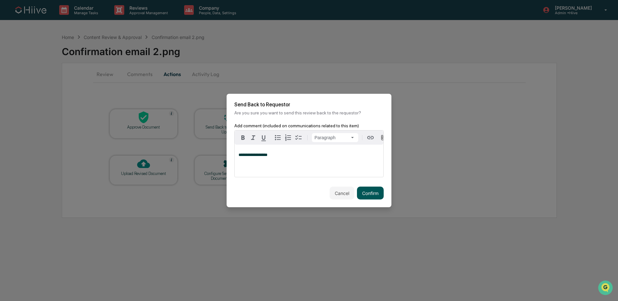
click at [377, 193] on button "Confirm" at bounding box center [370, 192] width 27 height 13
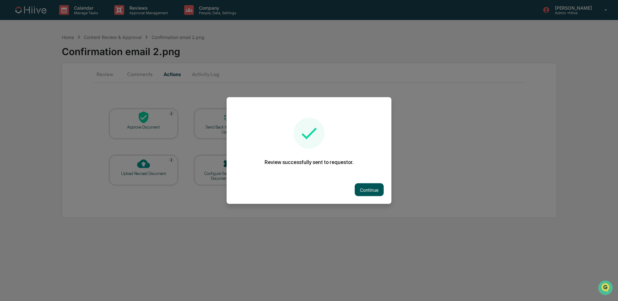
click at [363, 183] on button "Continue" at bounding box center [369, 189] width 29 height 13
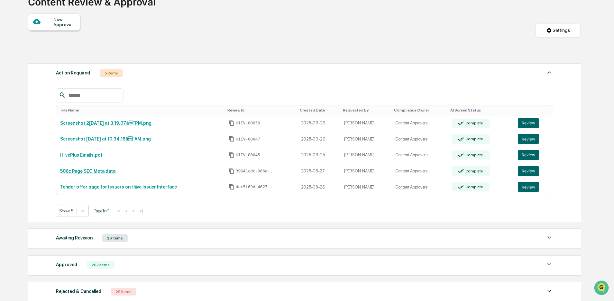
scroll to position [112, 0]
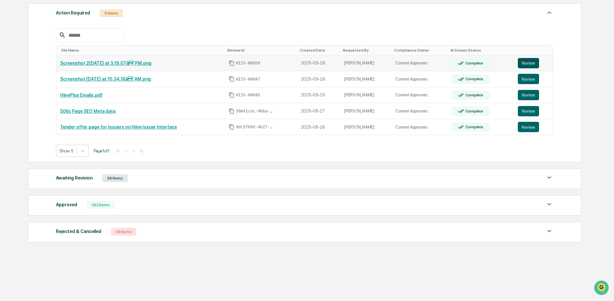
click at [520, 61] on button "Review" at bounding box center [528, 63] width 21 height 10
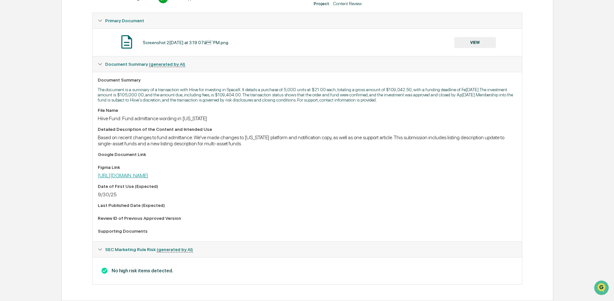
click at [148, 176] on link "[URL][DOMAIN_NAME]" at bounding box center [123, 175] width 51 height 6
click at [468, 37] on button "VIEW" at bounding box center [475, 42] width 42 height 11
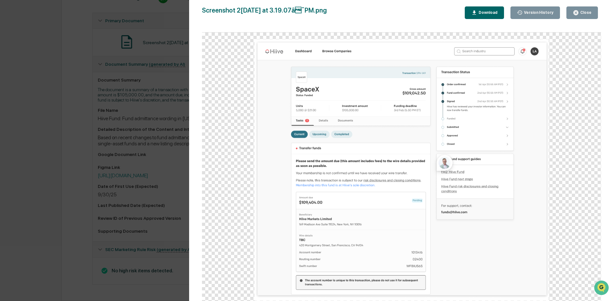
scroll to position [123, 0]
click at [588, 13] on div "Close" at bounding box center [585, 12] width 13 height 5
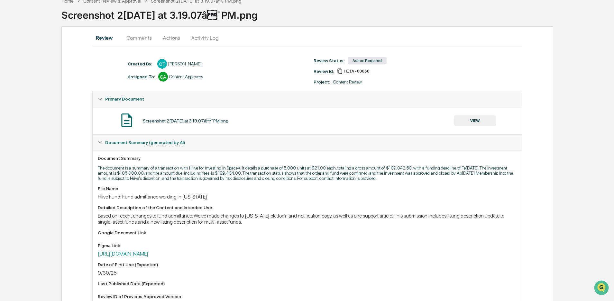
scroll to position [0, 0]
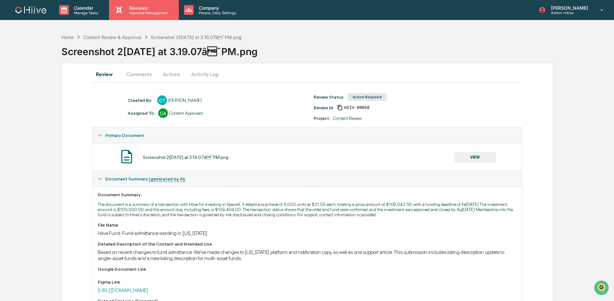
click at [154, 17] on div "Reviews Approval Management" at bounding box center [144, 10] width 70 height 20
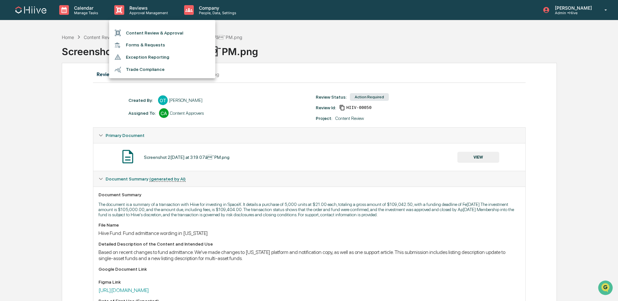
click at [148, 35] on li "Content Review & Approval" at bounding box center [162, 33] width 106 height 12
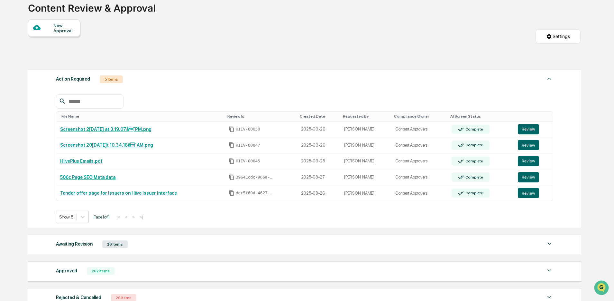
scroll to position [56, 0]
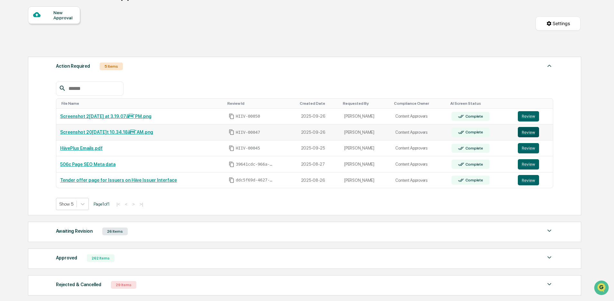
click at [530, 134] on button "Review" at bounding box center [528, 132] width 21 height 10
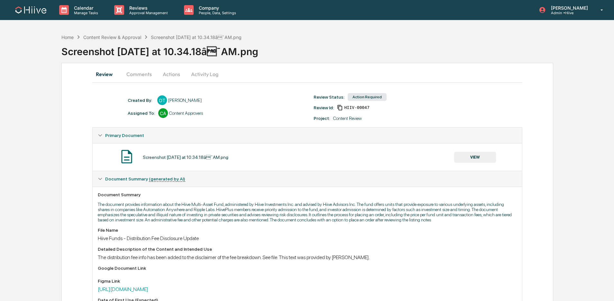
click at [478, 154] on button "VIEW" at bounding box center [475, 157] width 42 height 11
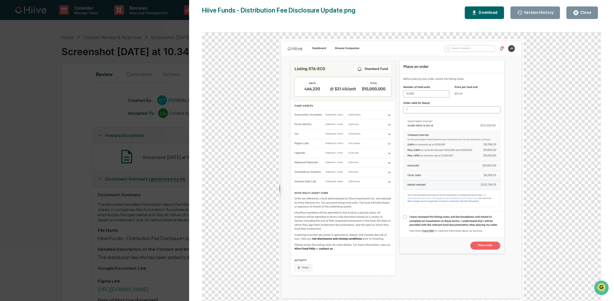
click at [118, 135] on div "Version History 0[DATE]8:31 PM[PERSON_NAME] 0[DATE]8:31 PM[PERSON_NAME] 0[DATE]…" at bounding box center [307, 150] width 614 height 301
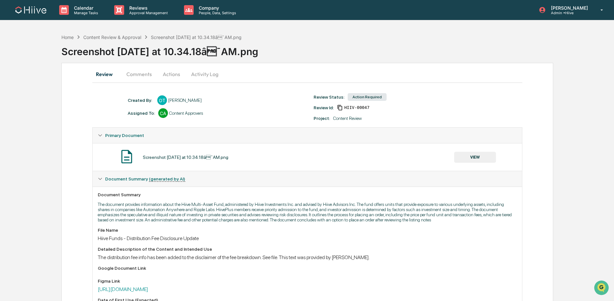
click at [142, 73] on button "Comments" at bounding box center [139, 73] width 36 height 15
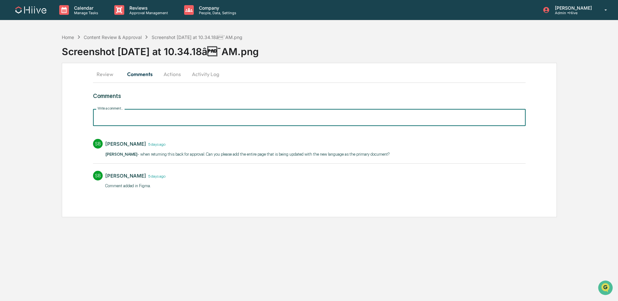
click at [157, 119] on input "Write a comment..." at bounding box center [309, 117] width 432 height 17
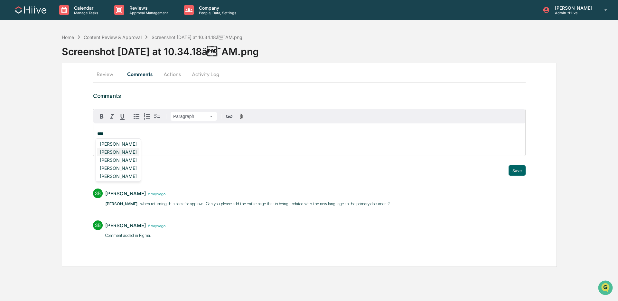
click at [122, 153] on div "[PERSON_NAME]" at bounding box center [118, 152] width 42 height 8
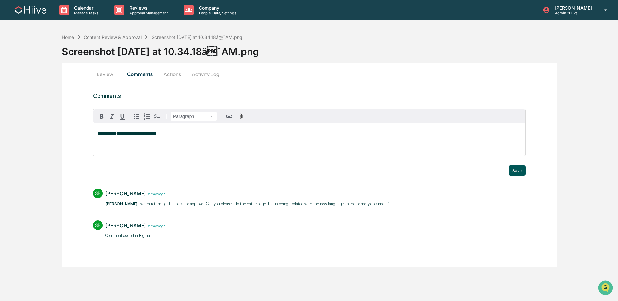
drag, startPoint x: 519, startPoint y: 171, endPoint x: 511, endPoint y: 169, distance: 7.8
click at [518, 171] on button "Save" at bounding box center [516, 170] width 17 height 10
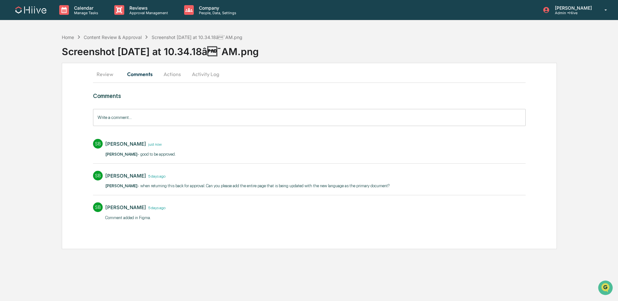
click at [103, 70] on button "Review" at bounding box center [107, 73] width 29 height 15
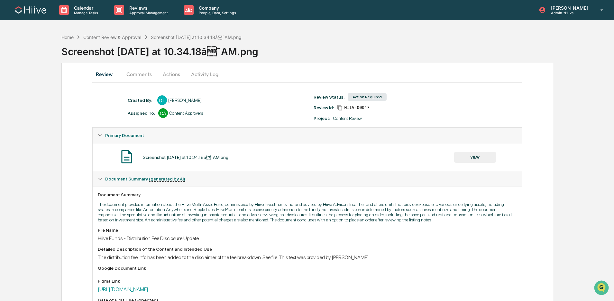
click at [343, 107] on icon at bounding box center [340, 108] width 6 height 6
